Goal: Task Accomplishment & Management: Manage account settings

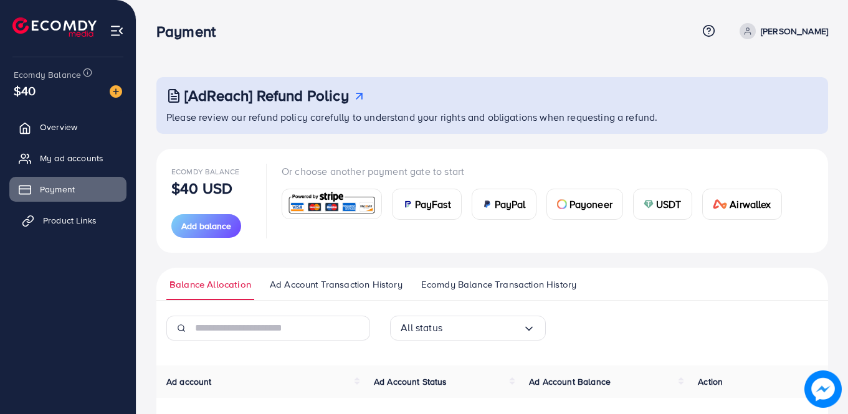
drag, startPoint x: 75, startPoint y: 162, endPoint x: 76, endPoint y: 222, distance: 59.8
click at [75, 162] on span "My ad accounts" at bounding box center [72, 158] width 64 height 12
click at [76, 222] on span "Product Links" at bounding box center [70, 220] width 54 height 12
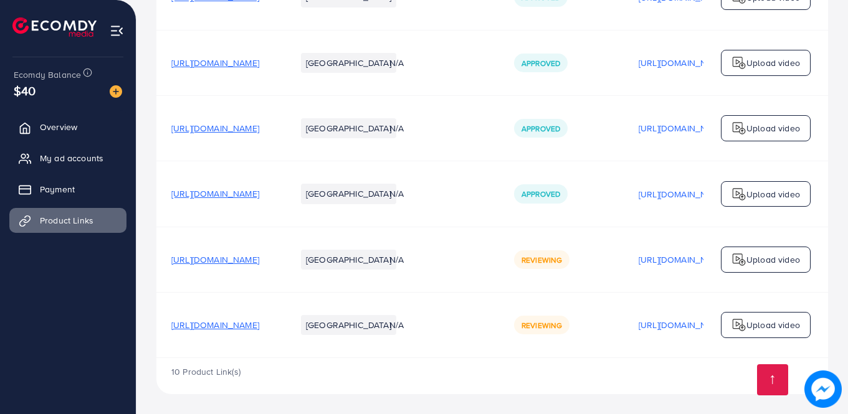
scroll to position [472, 0]
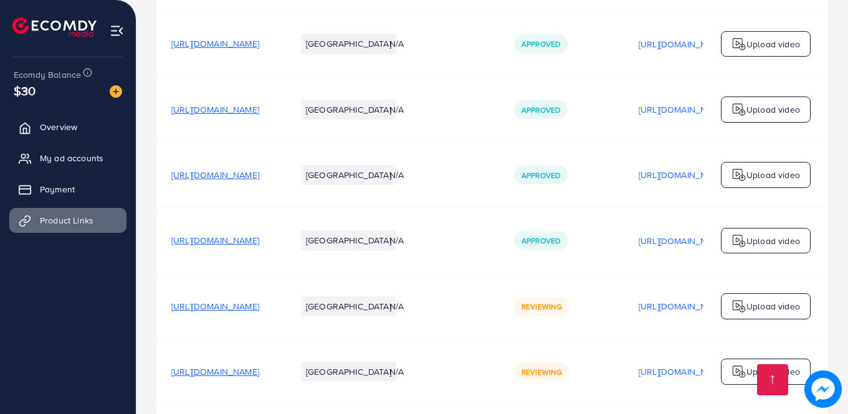
scroll to position [472, 0]
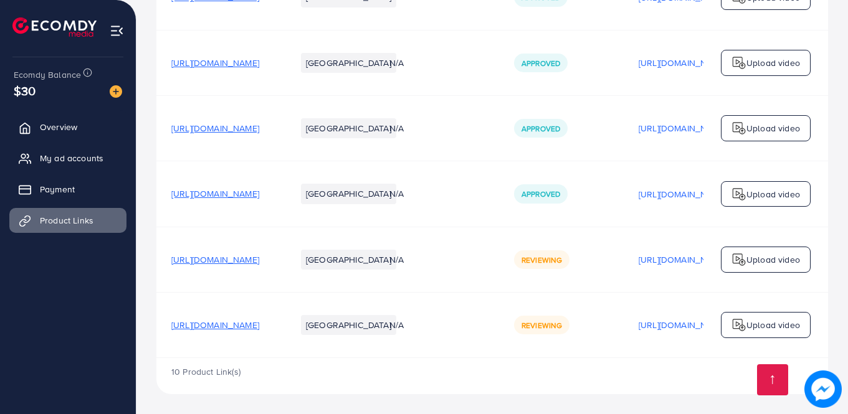
scroll to position [472, 0]
drag, startPoint x: 547, startPoint y: 369, endPoint x: 548, endPoint y: 361, distance: 7.6
click at [547, 369] on div "10 Product Link(s)" at bounding box center [492, 376] width 672 height 36
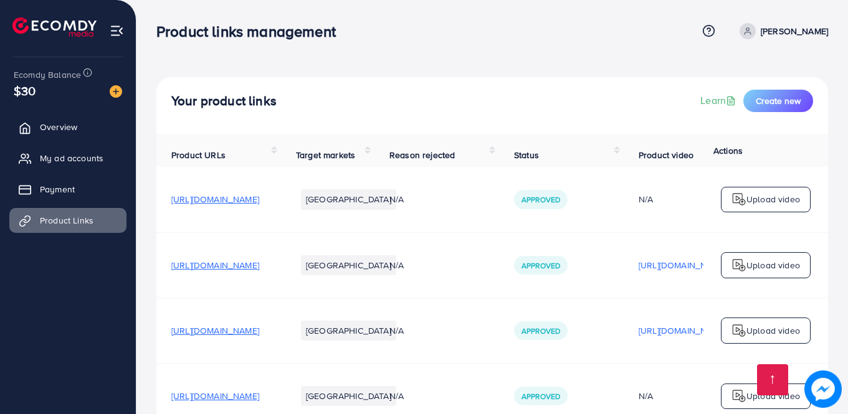
scroll to position [472, 0]
